Goal: Find specific page/section

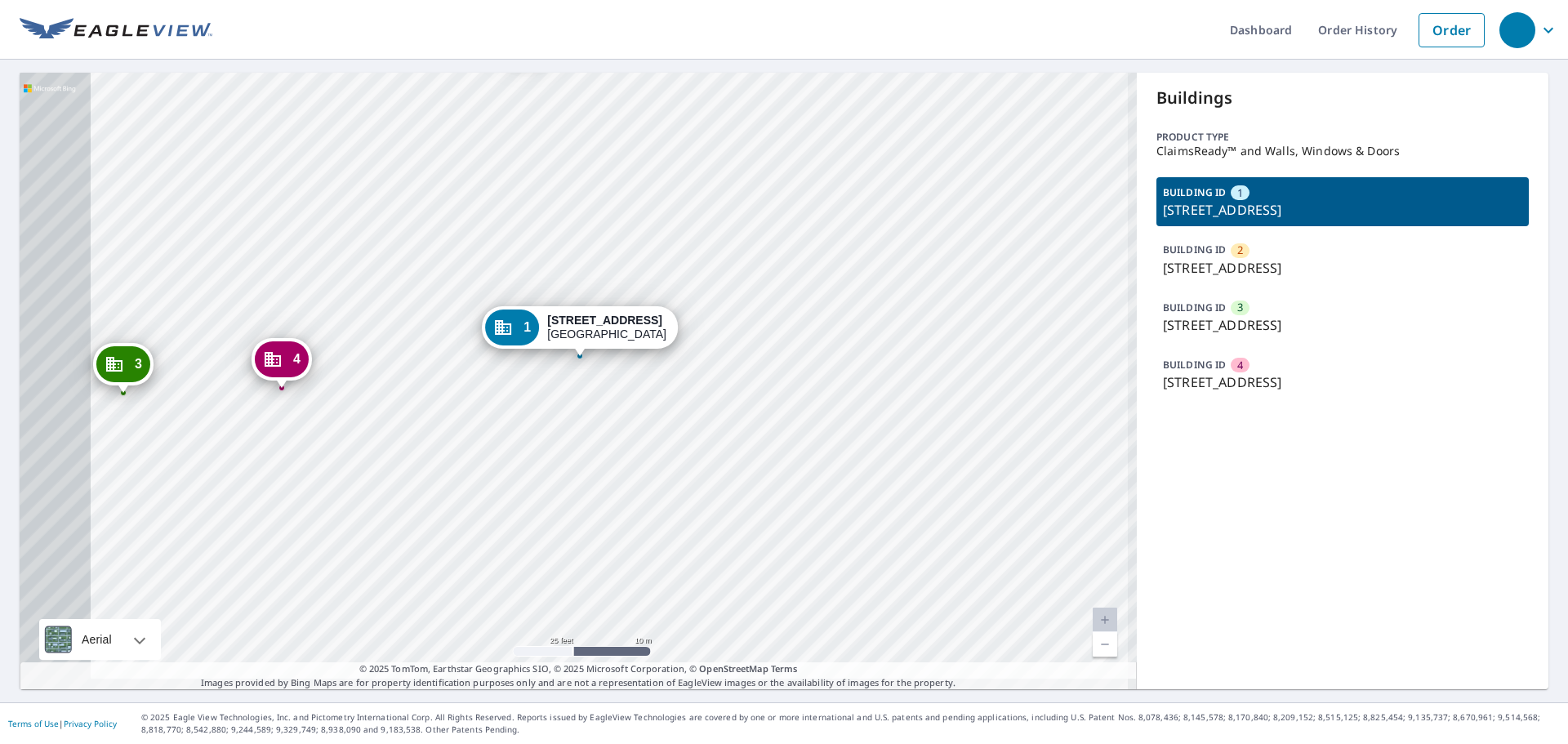
drag, startPoint x: 417, startPoint y: 464, endPoint x: 541, endPoint y: 438, distance: 126.7
click at [542, 439] on div "2 [STREET_ADDRESS] 3 [STREET_ADDRESS] 4 [STREET_ADDRESS] 1 [STREET_ADDRESS]" at bounding box center [578, 381] width 1117 height 617
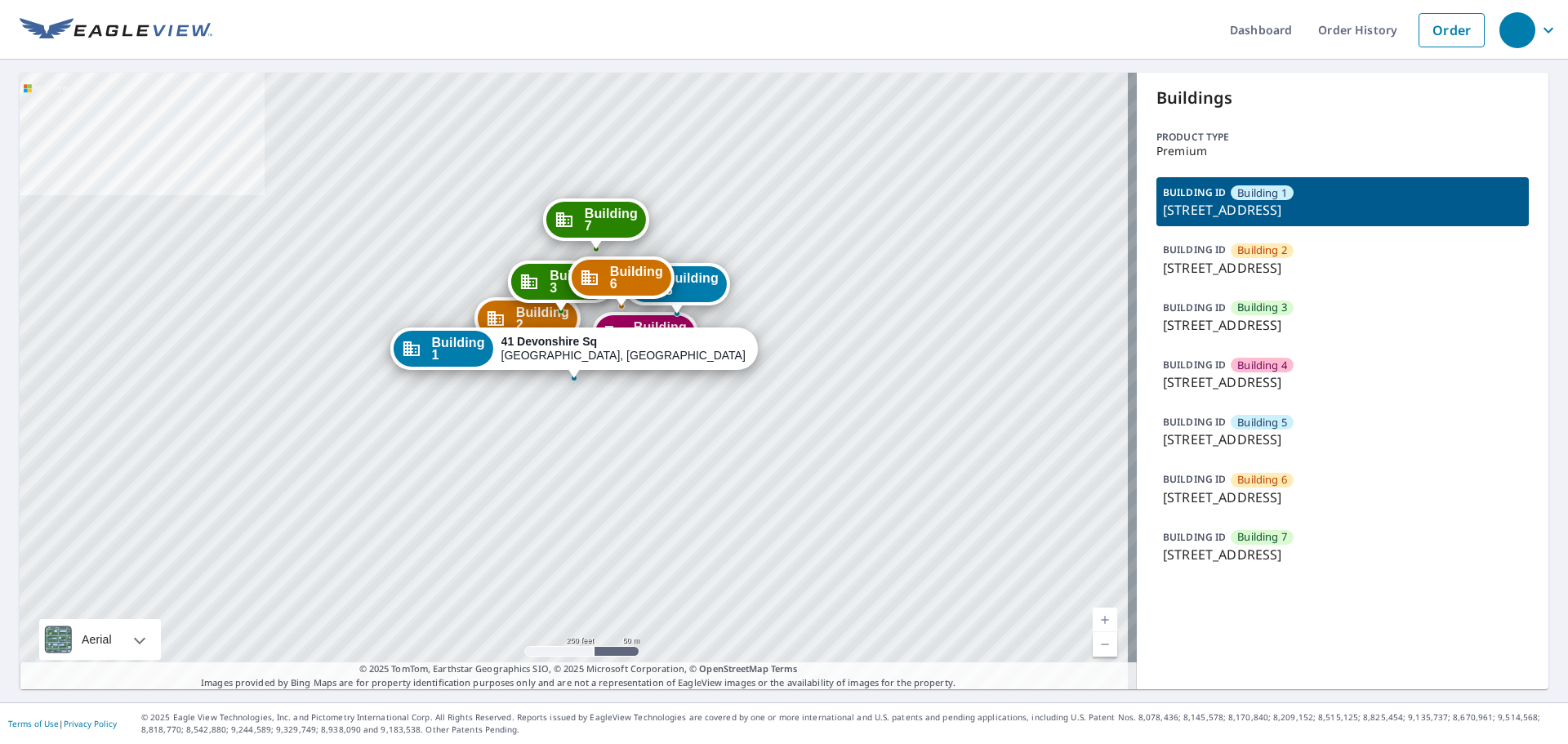
click at [1213, 392] on div "BUILDING [GEOGRAPHIC_DATA] [STREET_ADDRESS]" at bounding box center [1342, 373] width 372 height 49
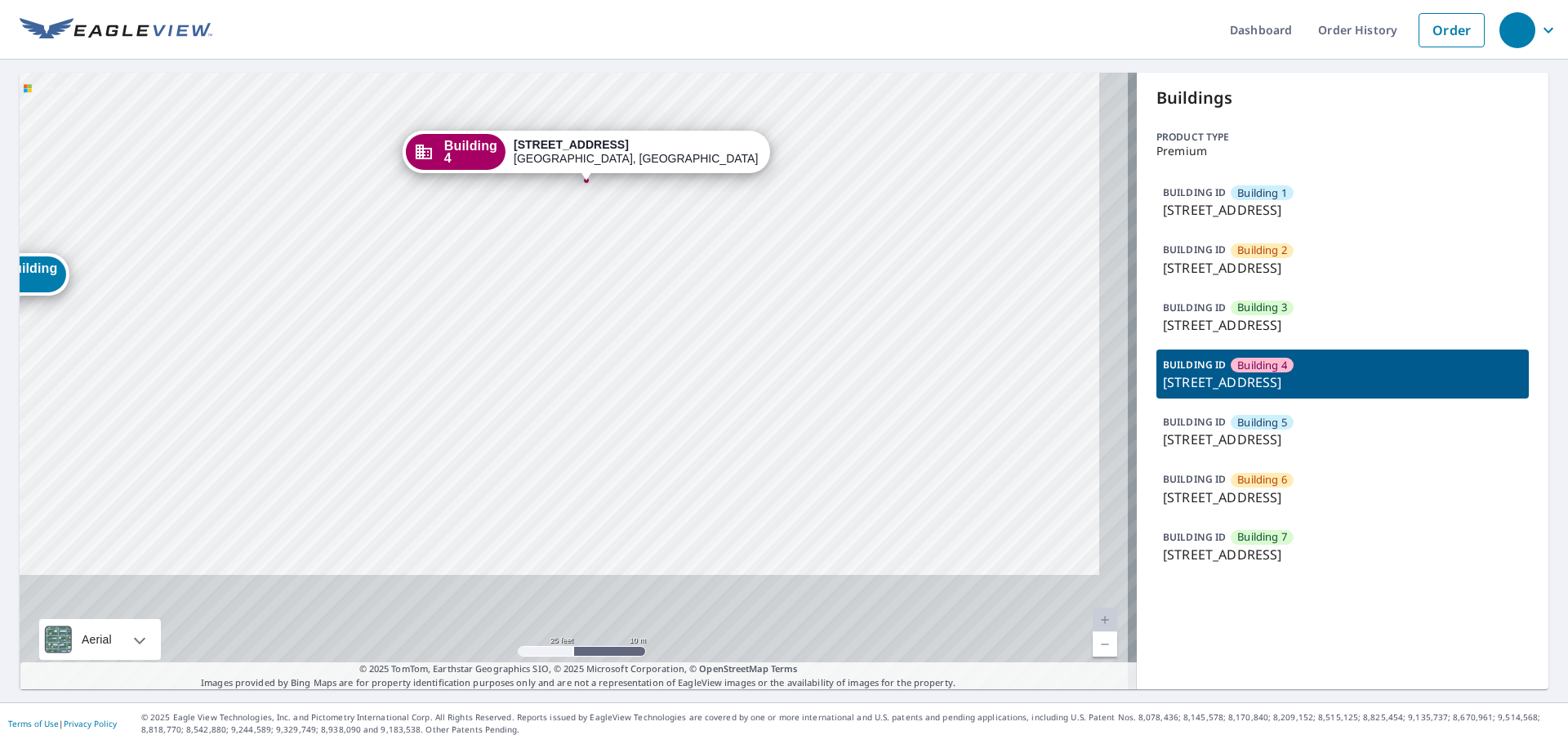
drag, startPoint x: 530, startPoint y: 481, endPoint x: 493, endPoint y: 291, distance: 193.6
click at [496, 289] on div "Building [GEOGRAPHIC_DATA][STREET_ADDRESS] [GEOGRAPHIC_DATA][STREET_ADDRESS][ST…" at bounding box center [578, 381] width 1117 height 617
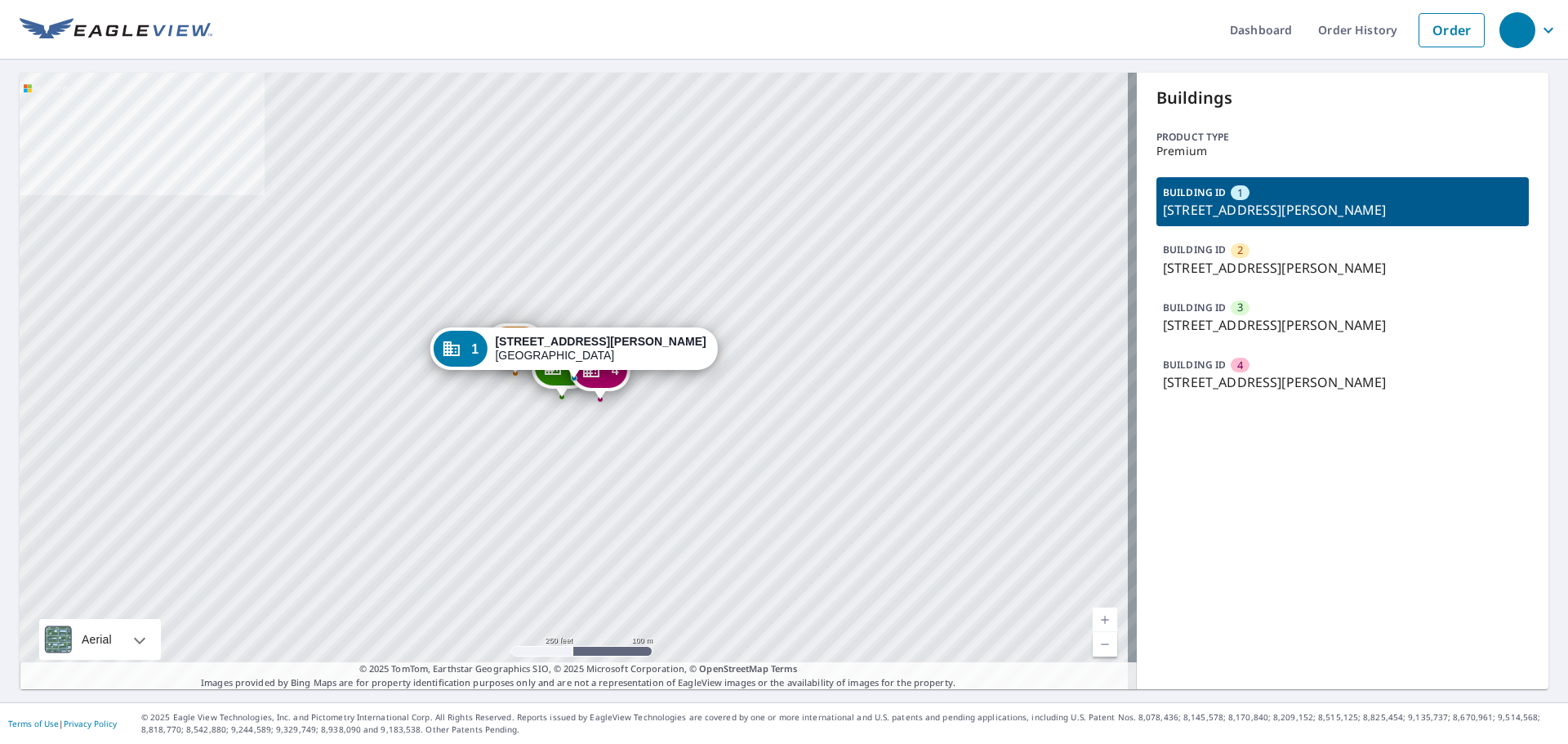
click at [1298, 258] on p "2020 Wells Rd, Orange Park, FL, 32073" at bounding box center [1342, 268] width 359 height 20
